Goal: Task Accomplishment & Management: Use online tool/utility

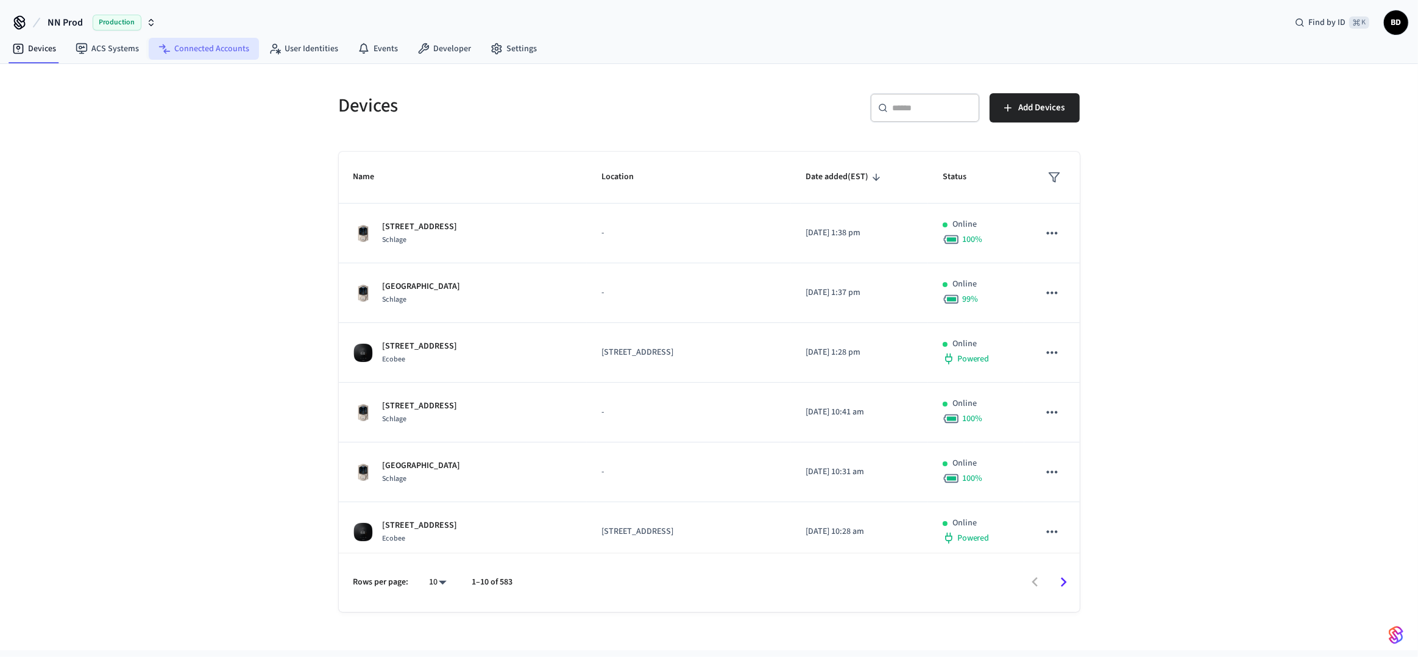
click at [185, 51] on link "Connected Accounts" at bounding box center [204, 49] width 110 height 22
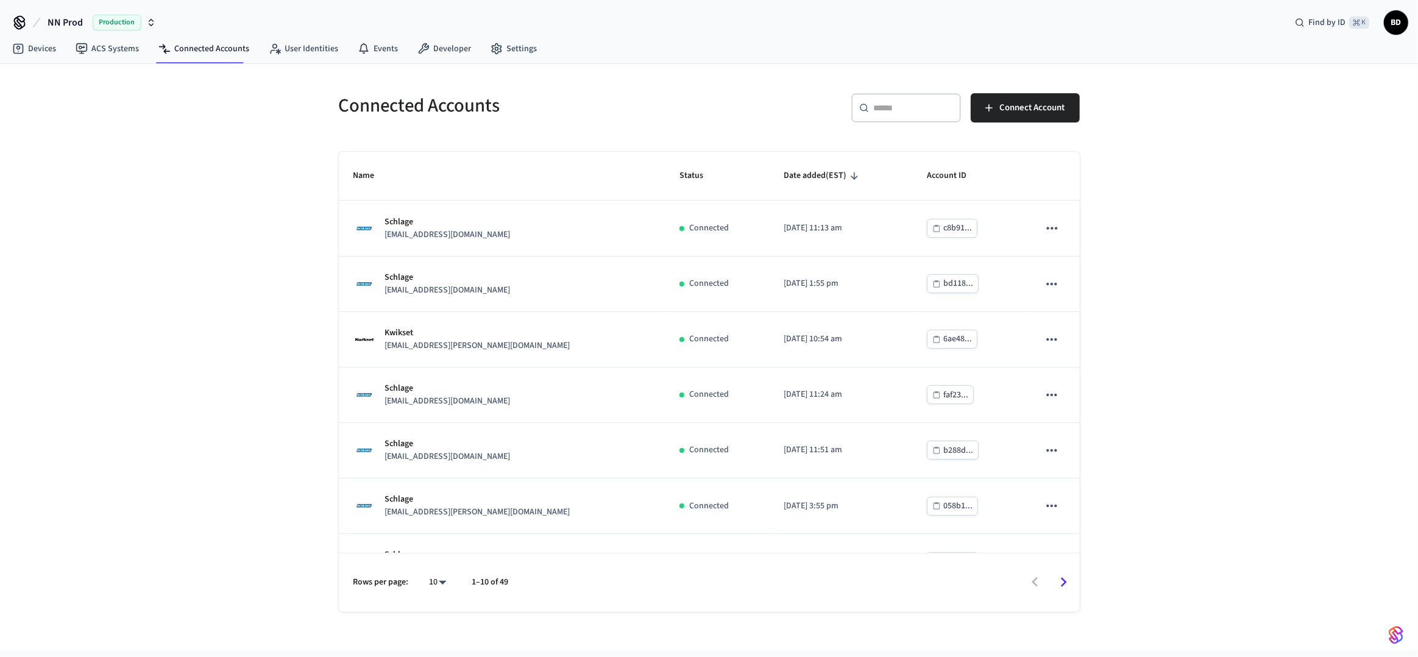
click at [906, 120] on div "​ ​" at bounding box center [906, 107] width 110 height 29
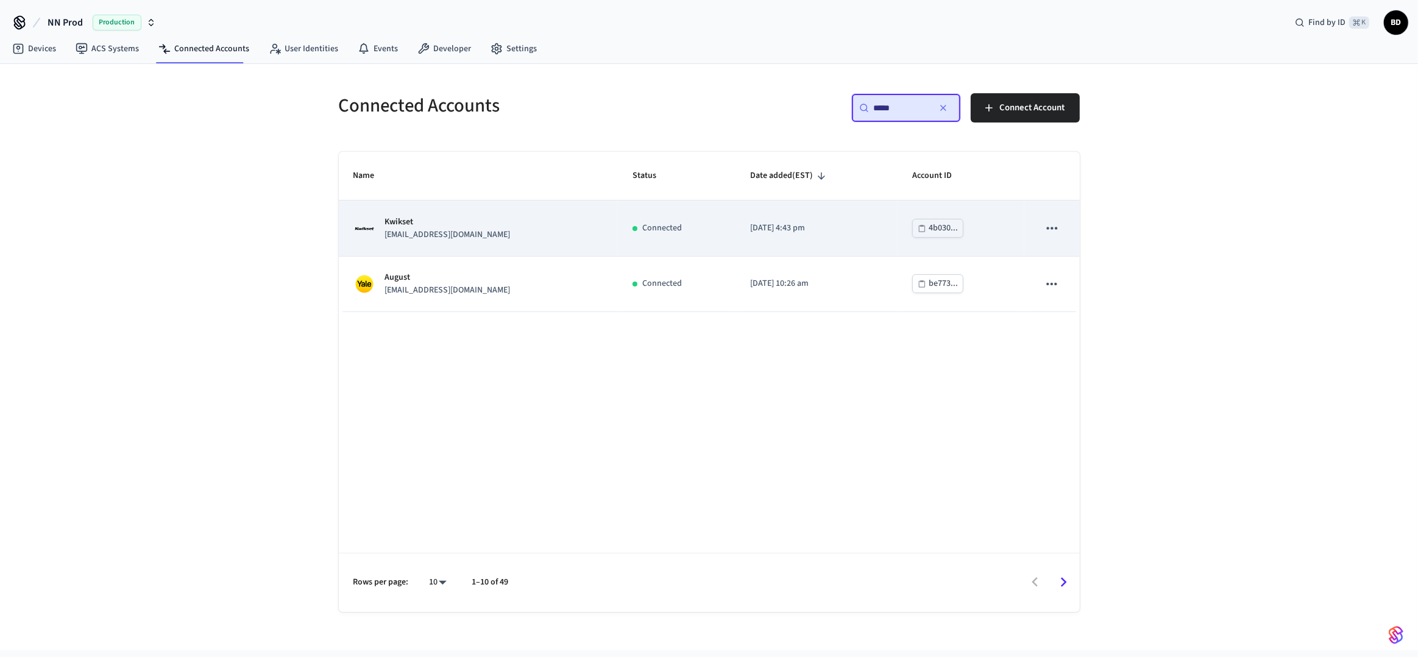
type input "*****"
click at [858, 253] on td "[DATE] 4:43 pm" at bounding box center [816, 227] width 161 height 55
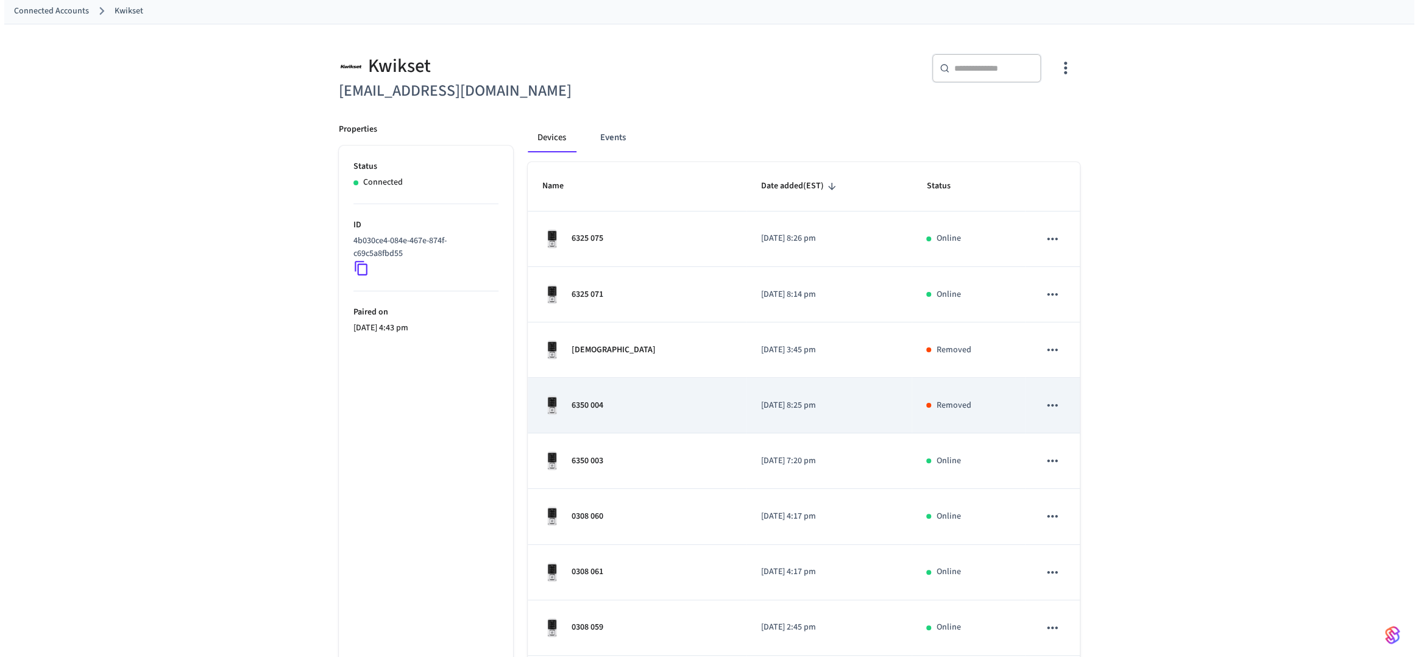
scroll to position [233, 0]
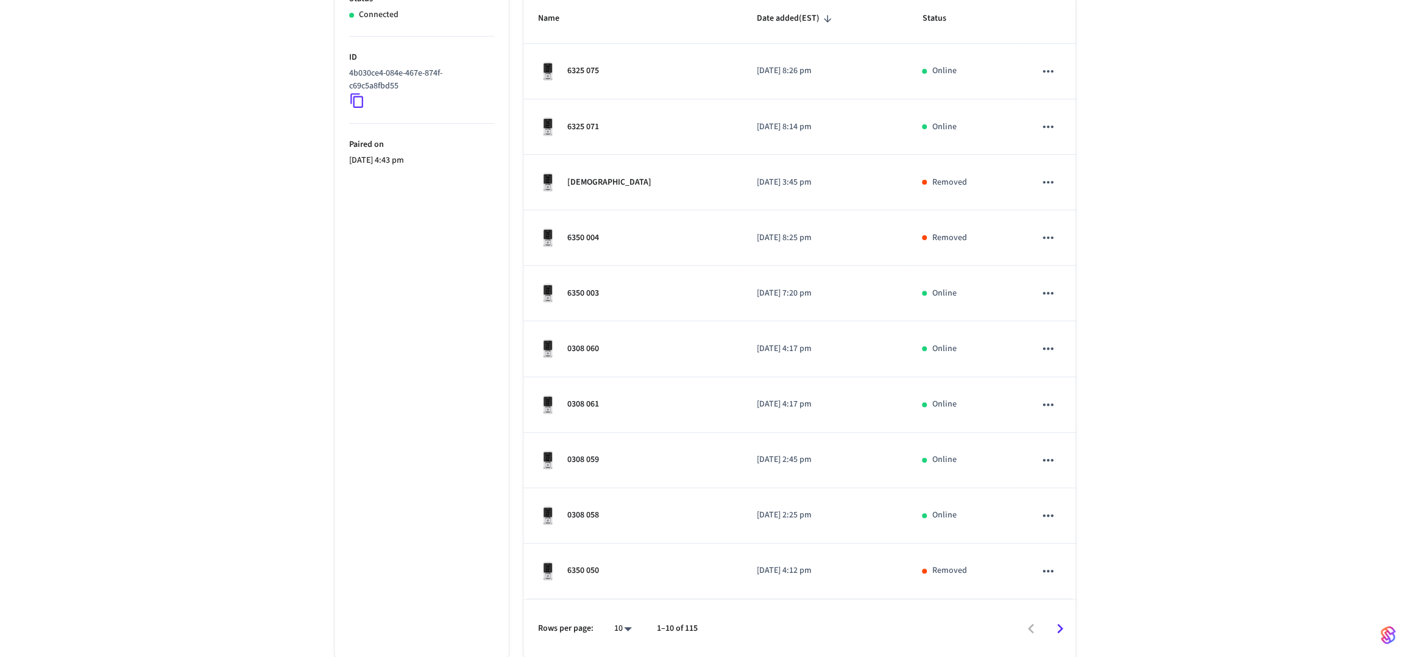
click at [629, 634] on body "NN Prod Production Find by ID ⌘ K BD Devices ACS Systems Connected Accounts Use…" at bounding box center [705, 212] width 1410 height 891
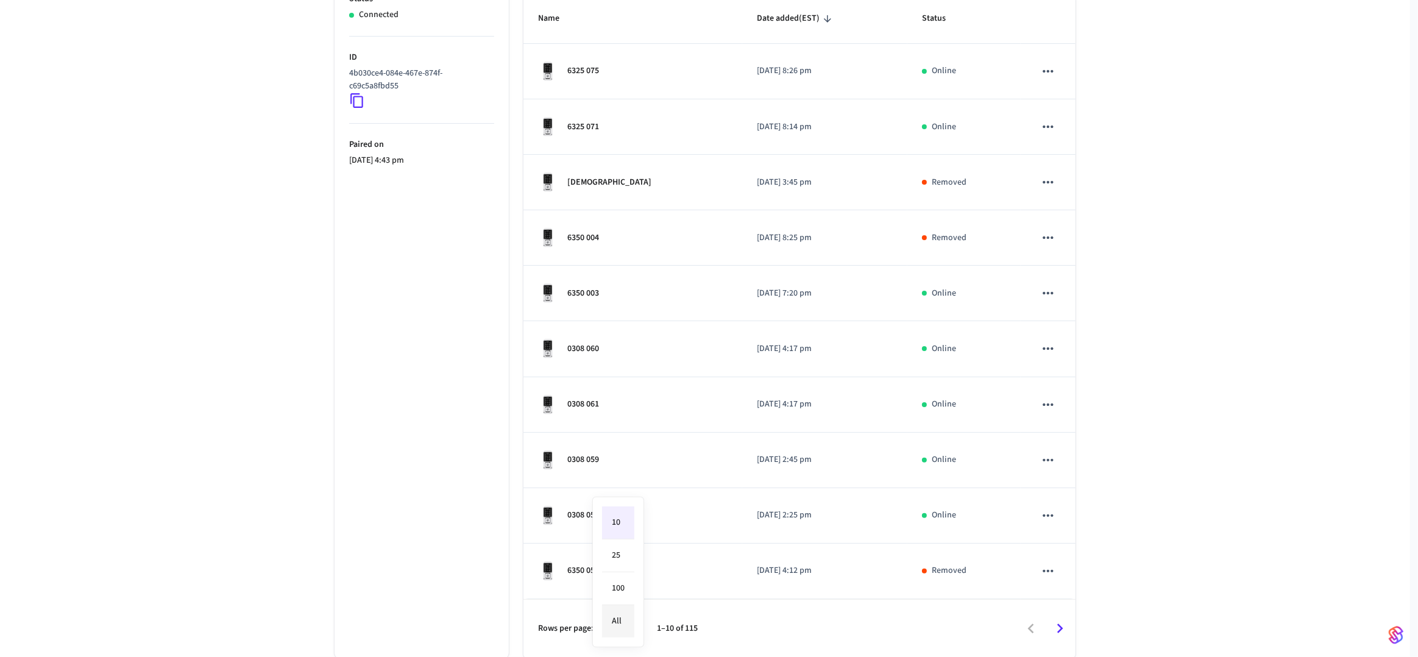
click at [624, 621] on li "All" at bounding box center [618, 621] width 32 height 32
type input "**"
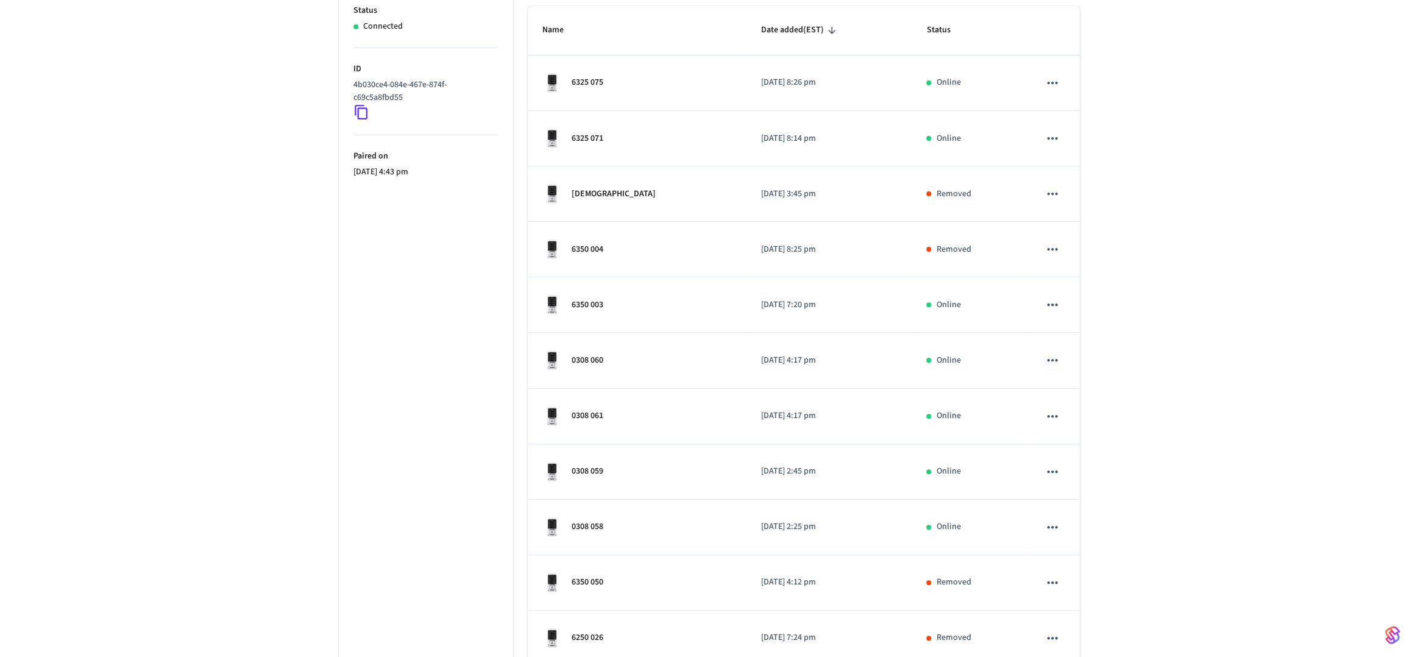
scroll to position [0, 0]
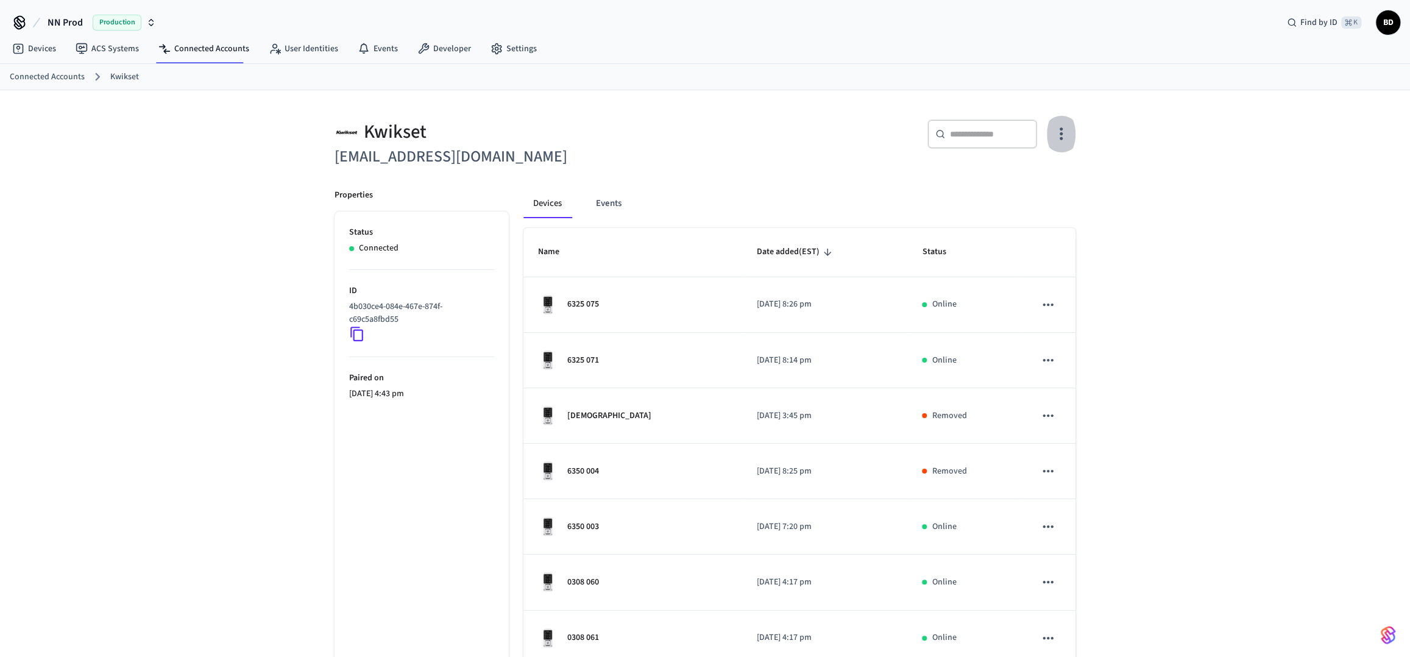
click at [1059, 133] on icon "button" at bounding box center [1061, 133] width 19 height 19
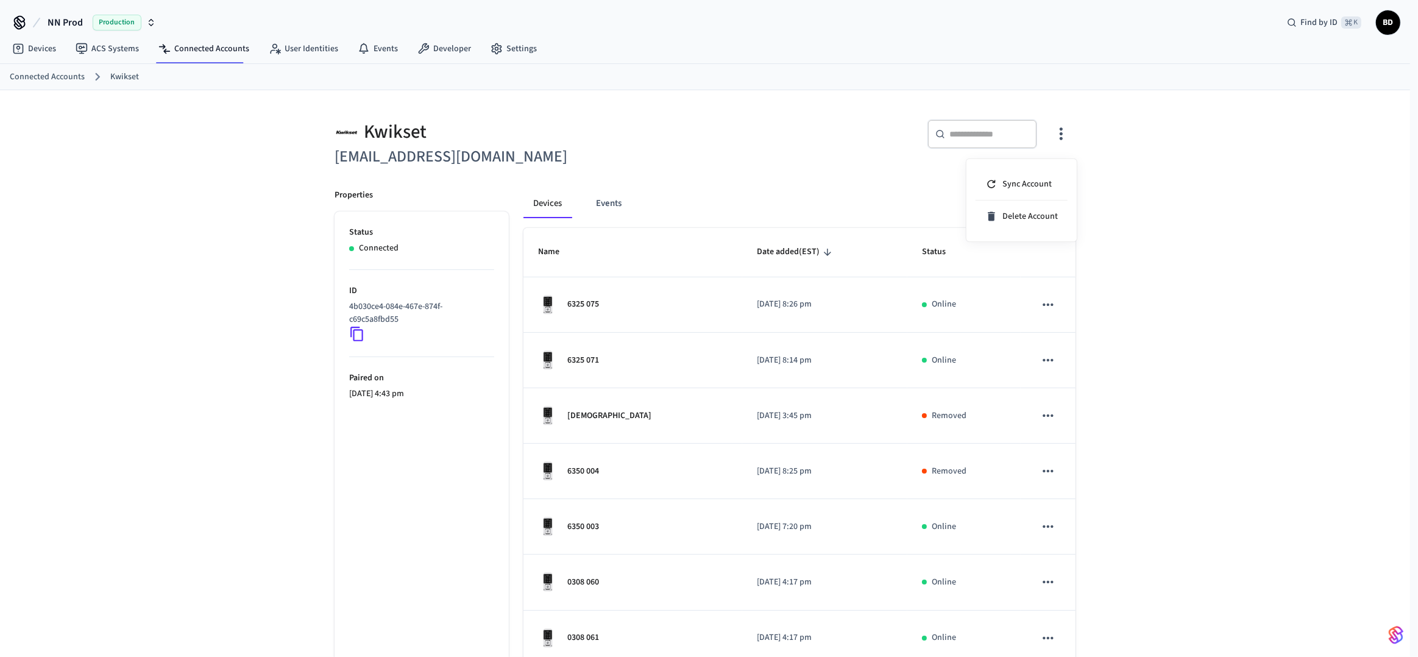
click at [1080, 117] on div at bounding box center [709, 328] width 1418 height 657
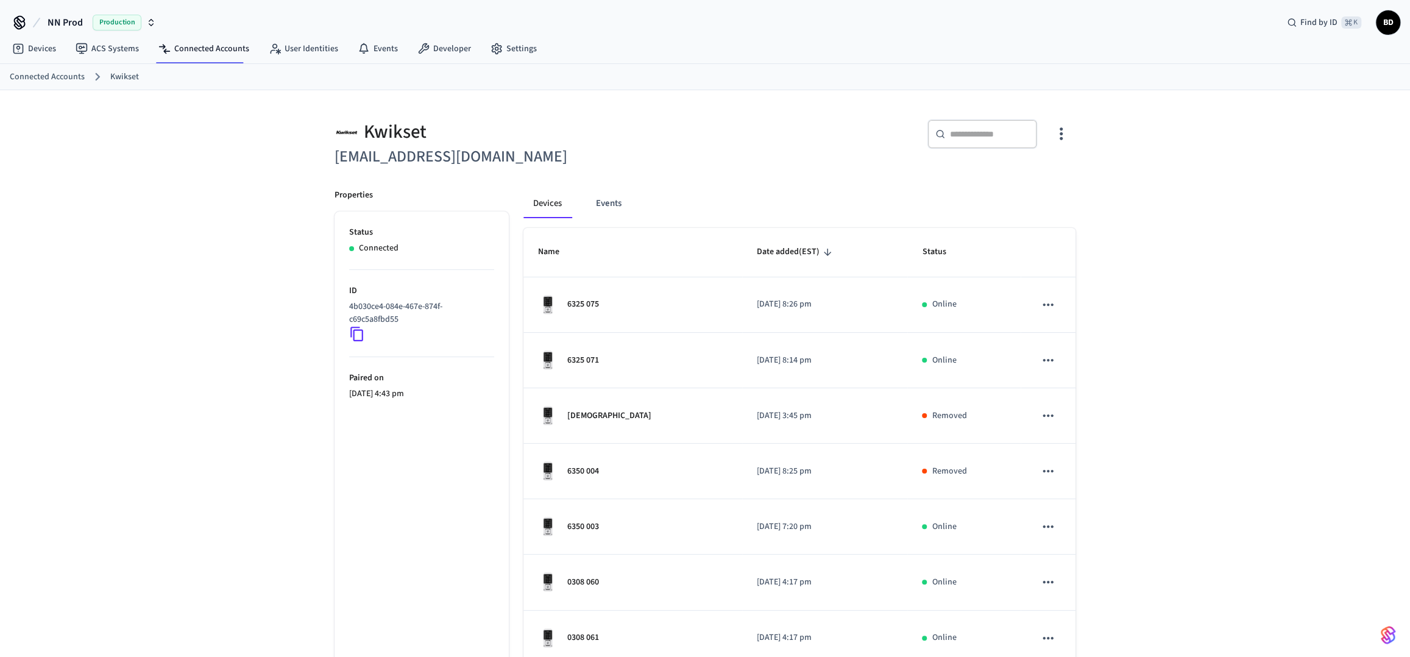
click at [1058, 136] on icon "button" at bounding box center [1061, 133] width 19 height 19
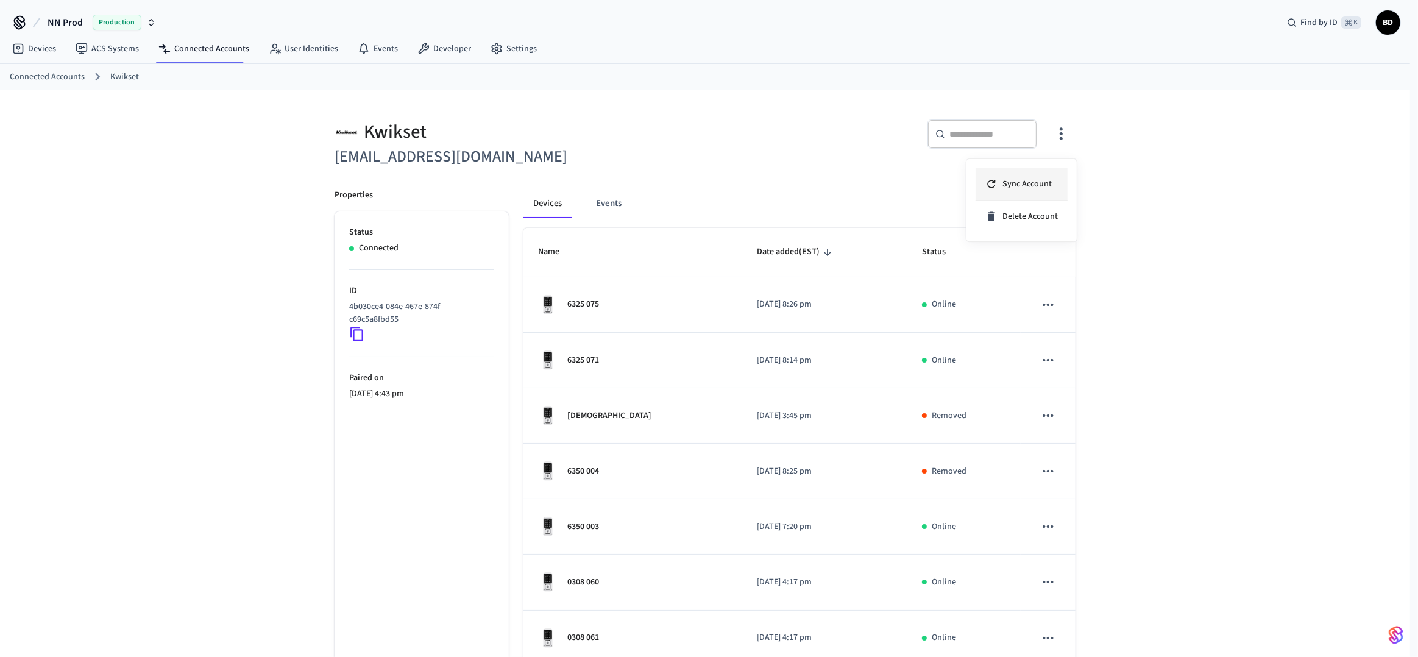
click at [1055, 172] on li "Sync Account" at bounding box center [1021, 184] width 92 height 32
click at [463, 116] on div at bounding box center [709, 328] width 1418 height 657
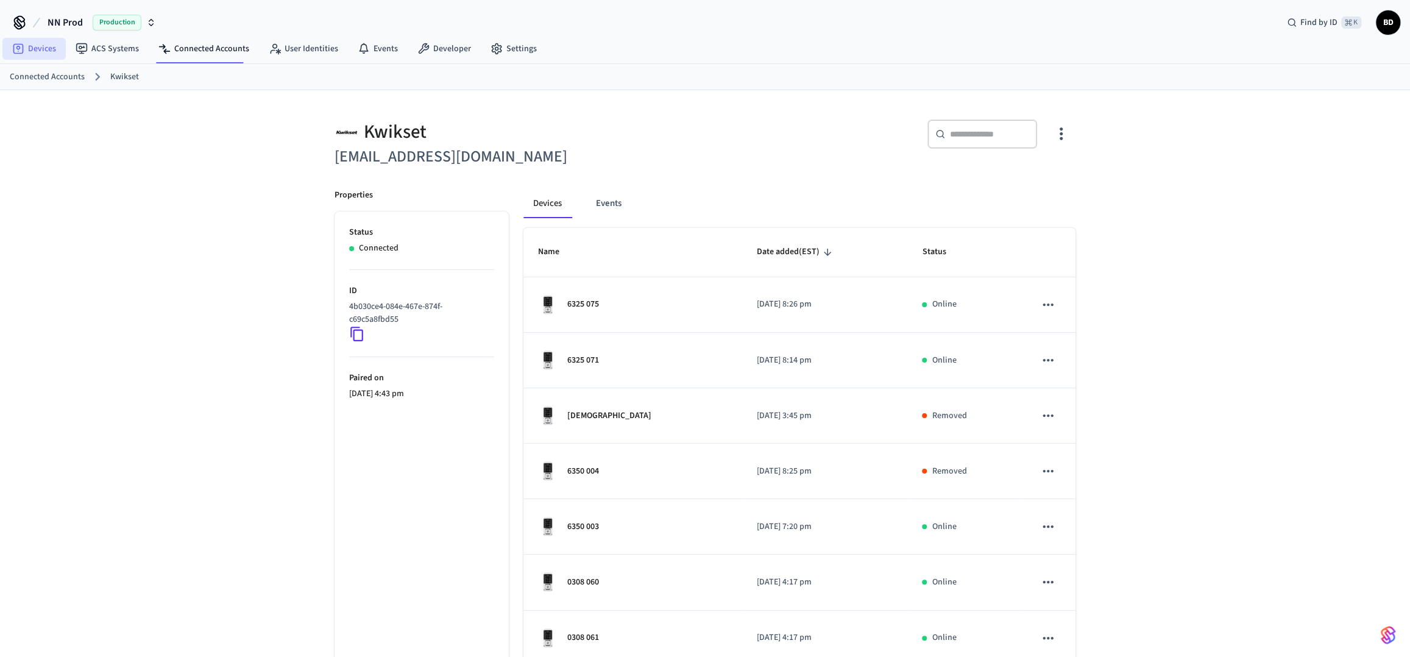
click at [29, 57] on link "Devices" at bounding box center [33, 49] width 63 height 22
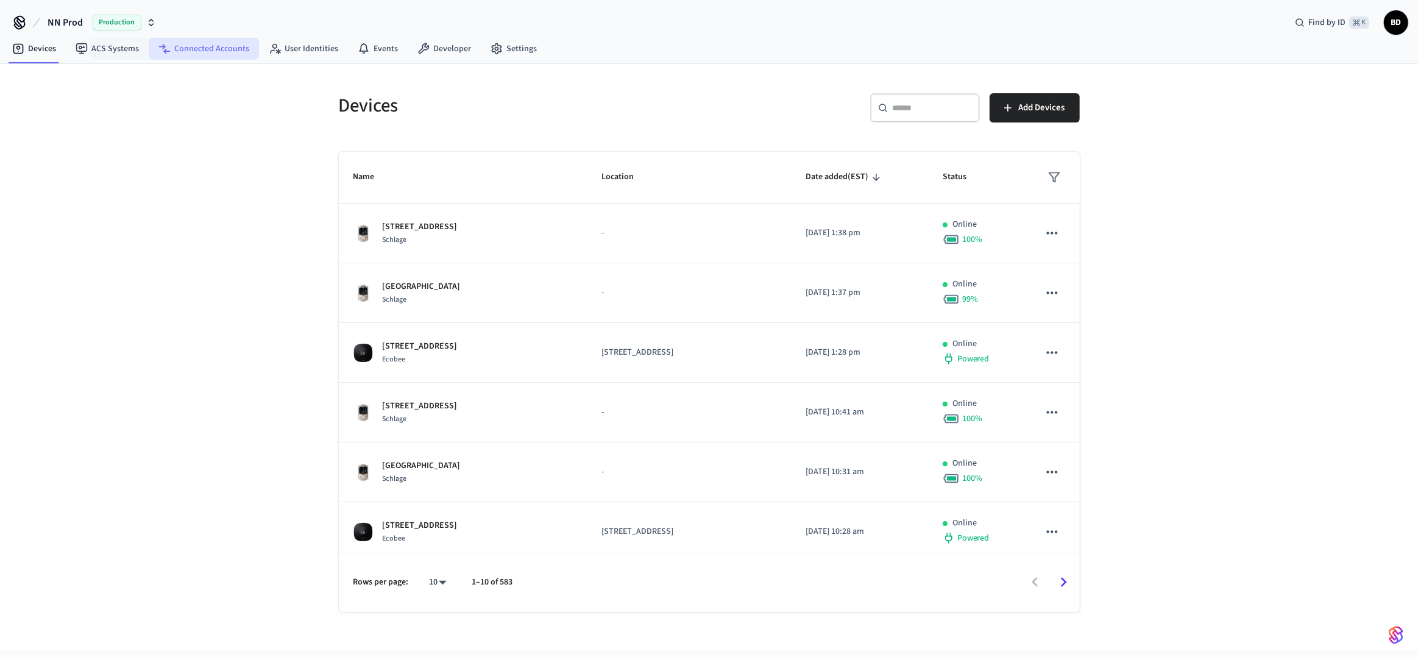
click at [189, 53] on link "Connected Accounts" at bounding box center [204, 49] width 110 height 22
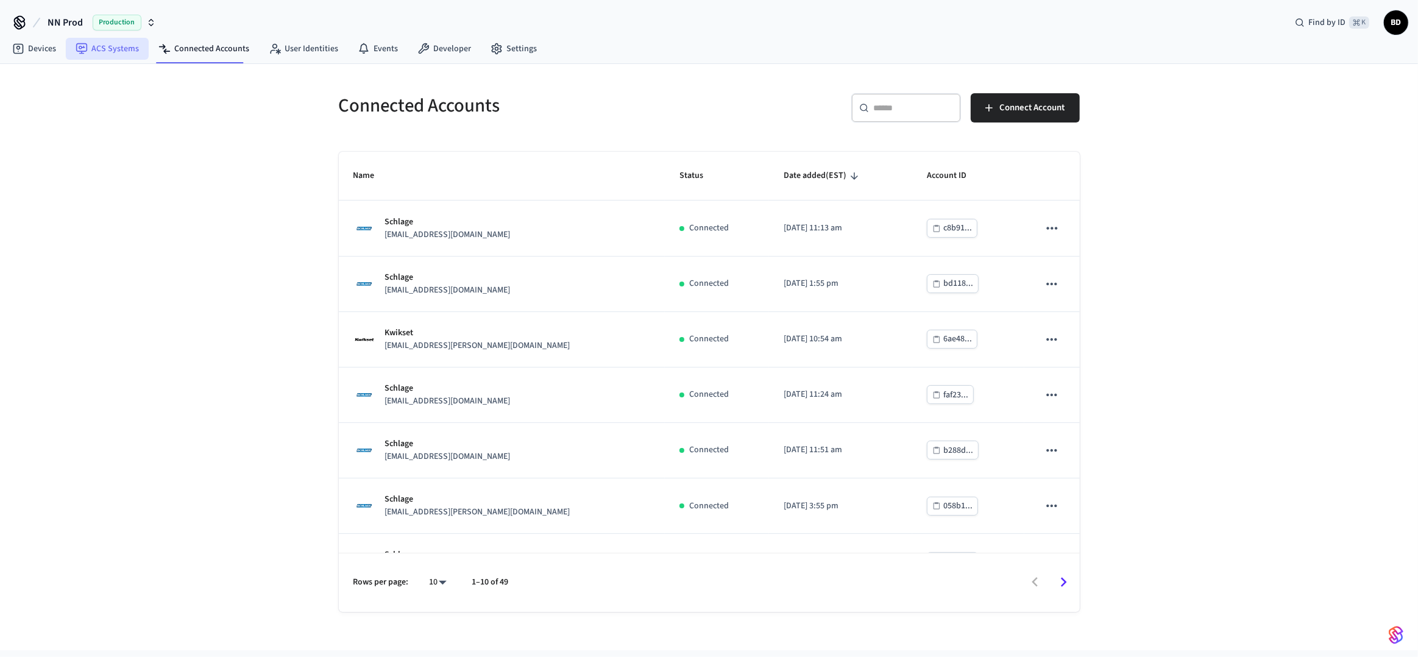
click at [126, 51] on link "ACS Systems" at bounding box center [107, 49] width 83 height 22
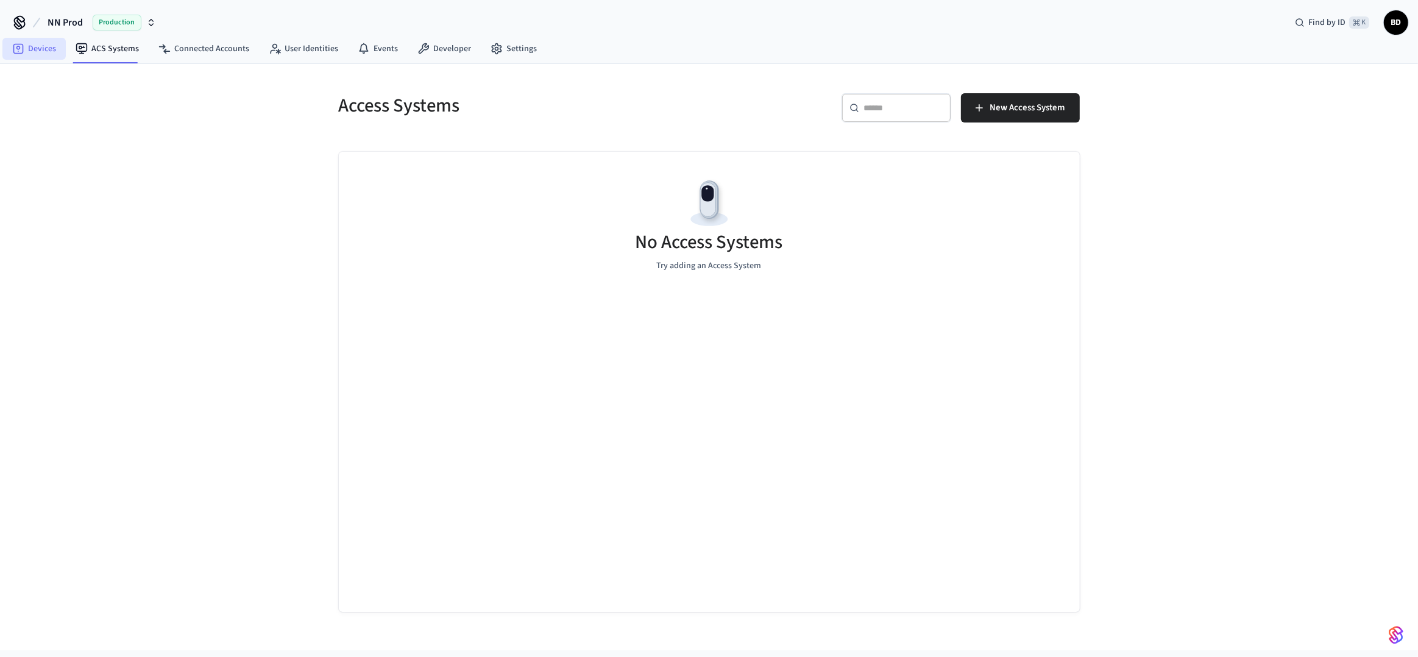
click at [52, 55] on link "Devices" at bounding box center [33, 49] width 63 height 22
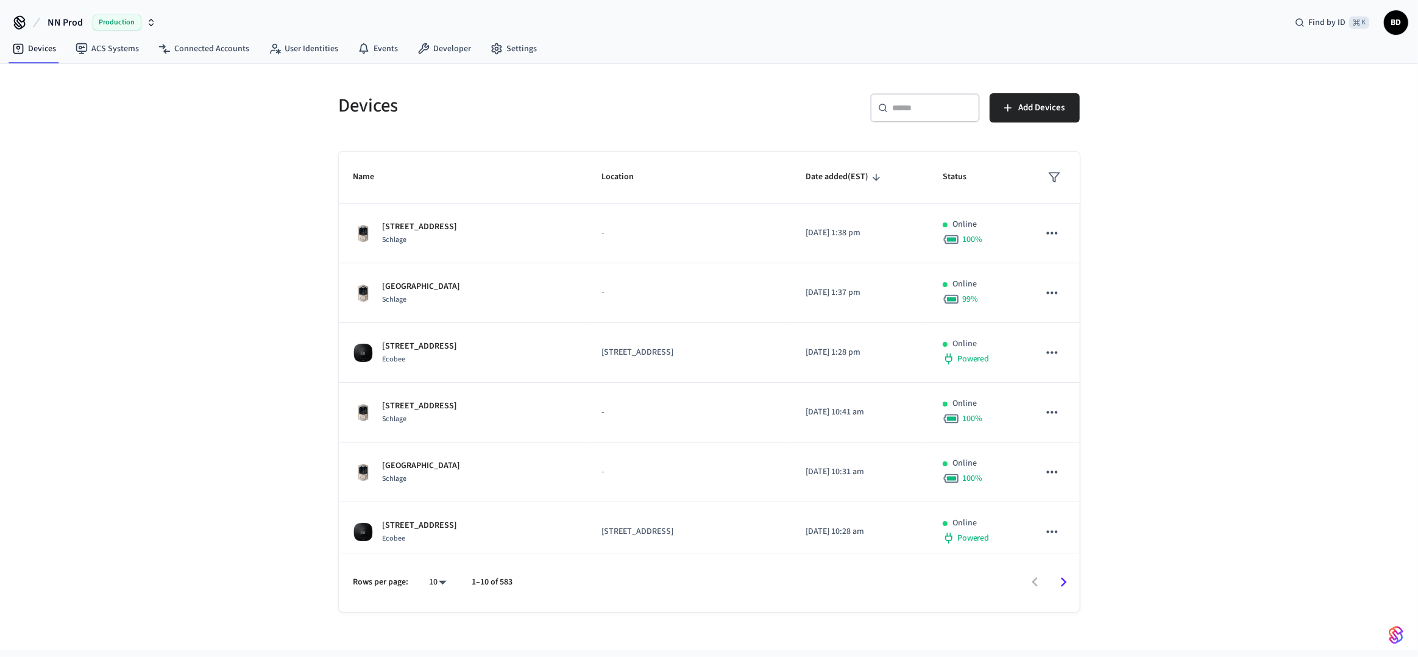
click at [75, 26] on span "NN Prod" at bounding box center [65, 22] width 35 height 15
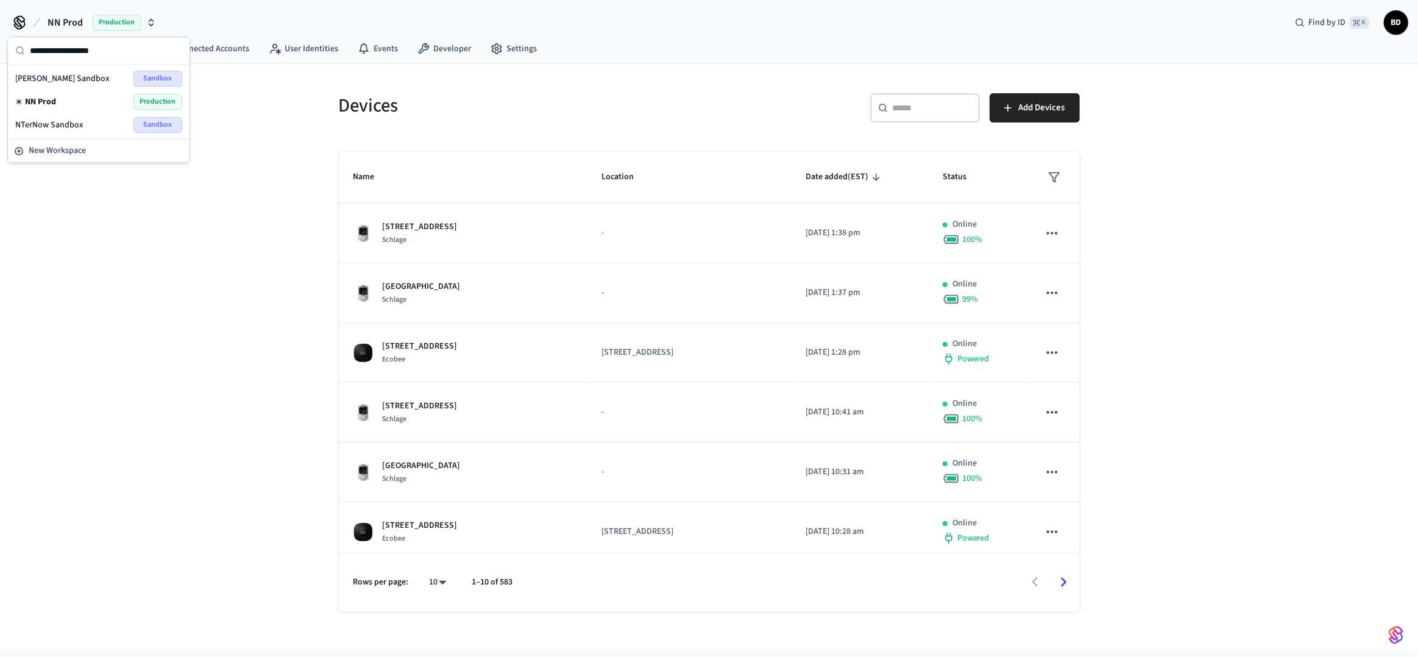
click at [213, 23] on div "NN Prod Production Find by ID ⌘ K BD" at bounding box center [709, 17] width 1418 height 35
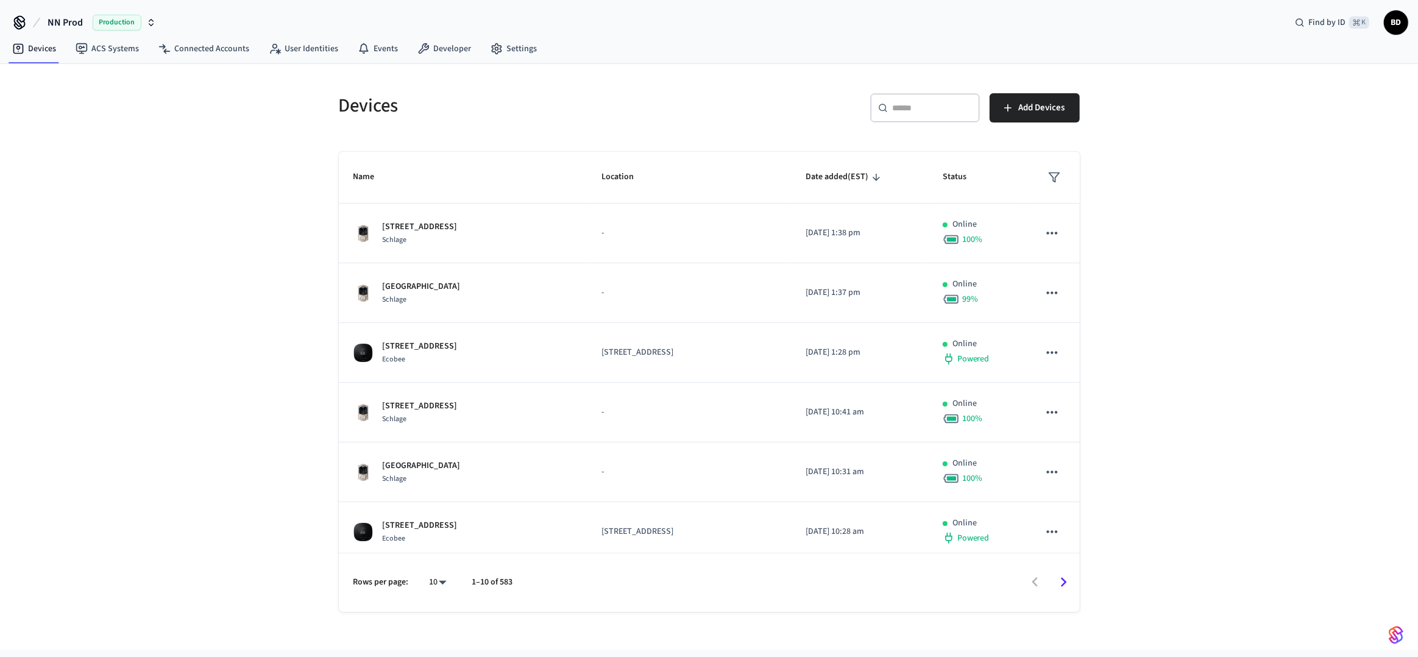
click at [22, 23] on icon at bounding box center [19, 22] width 19 height 19
